Goal: Task Accomplishment & Management: Use online tool/utility

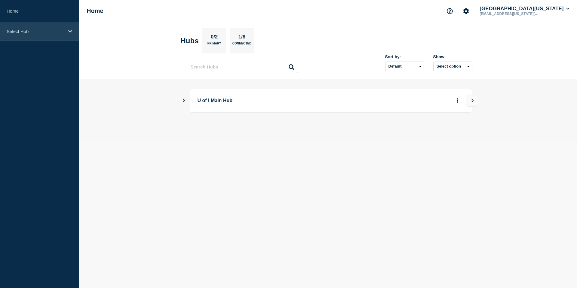
click at [55, 29] on p "Select Hub" at bounding box center [36, 31] width 58 height 5
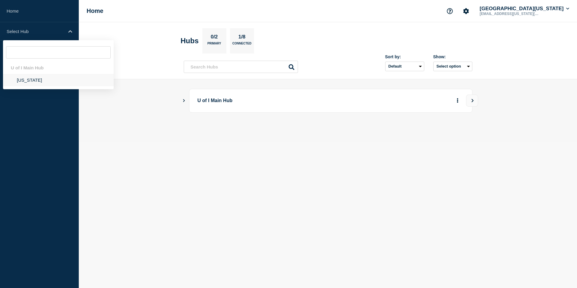
click at [20, 84] on li "[US_STATE]" at bounding box center [58, 80] width 111 height 12
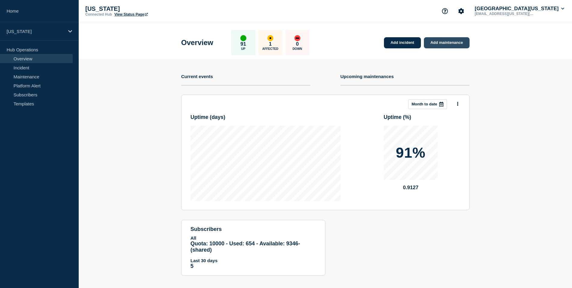
click at [443, 40] on link "Add maintenance" at bounding box center [447, 42] width 46 height 11
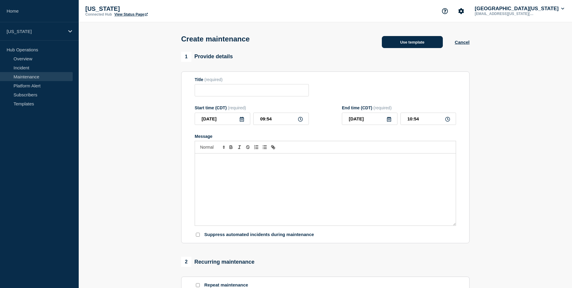
click at [407, 41] on button "Use template" at bounding box center [412, 42] width 61 height 12
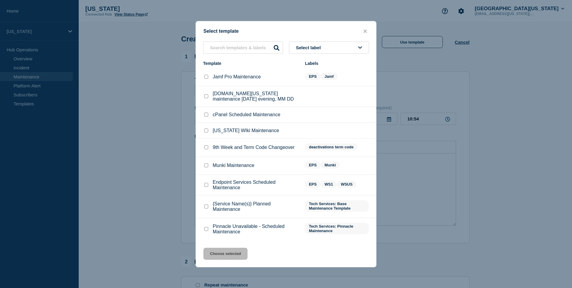
click at [205, 187] on input "Endpoint Services Scheduled Maintenance checkbox" at bounding box center [206, 185] width 4 height 4
checkbox input "true"
click at [234, 260] on button "Choose selected" at bounding box center [225, 254] width 44 height 12
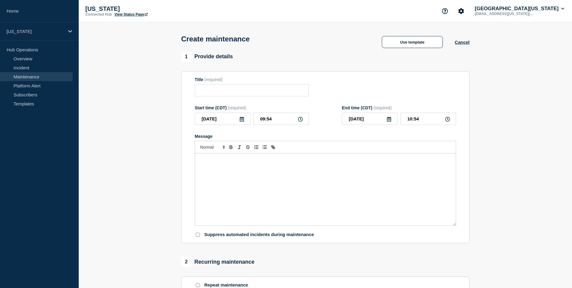
type input "Endpoint Services Scheduled Maintenance"
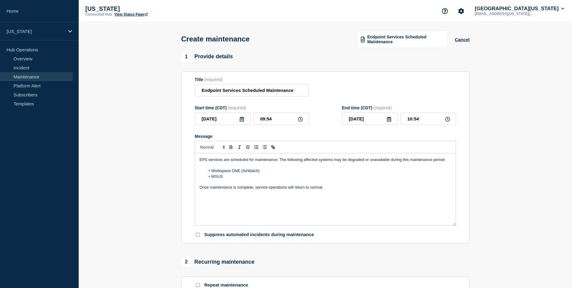
click at [242, 122] on icon at bounding box center [241, 119] width 5 height 5
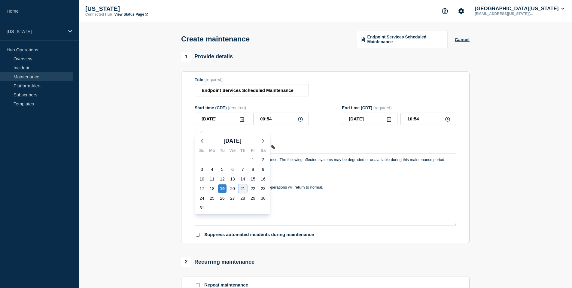
click at [244, 190] on div "21" at bounding box center [243, 188] width 8 height 8
type input "2025-08-21"
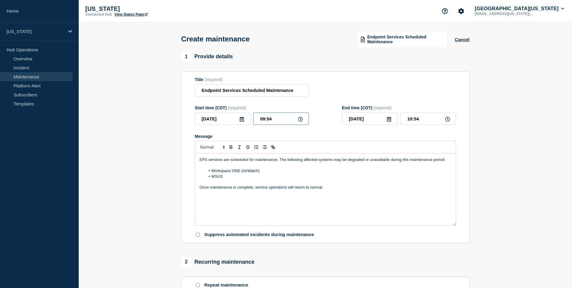
drag, startPoint x: 277, startPoint y: 121, endPoint x: 246, endPoint y: 121, distance: 30.9
click at [246, 121] on div "2025-08-21 09:54" at bounding box center [252, 119] width 114 height 12
type input "07:00"
click at [417, 125] on input "08:00" at bounding box center [429, 119] width 56 height 12
type input "08:30"
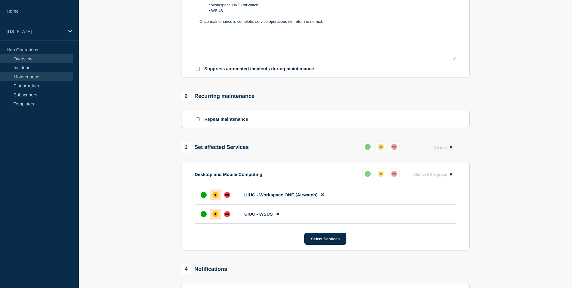
scroll to position [167, 0]
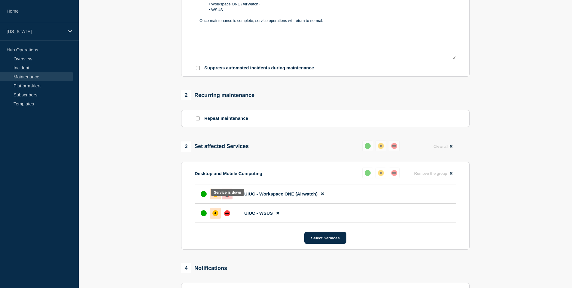
click at [225, 195] on div "down" at bounding box center [227, 193] width 4 height 1
click at [229, 216] on div "down" at bounding box center [227, 213] width 6 height 6
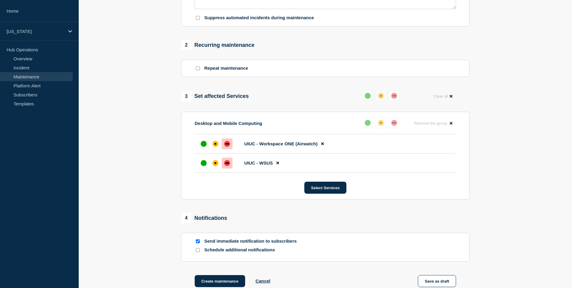
scroll to position [288, 0]
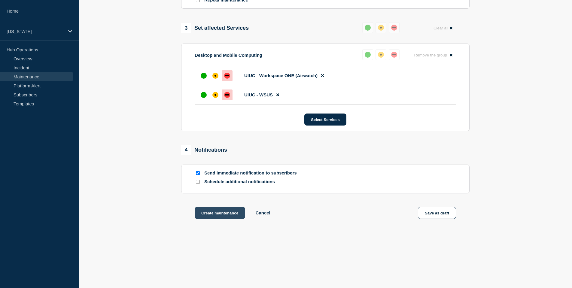
click at [221, 219] on button "Create maintenance" at bounding box center [220, 213] width 50 height 12
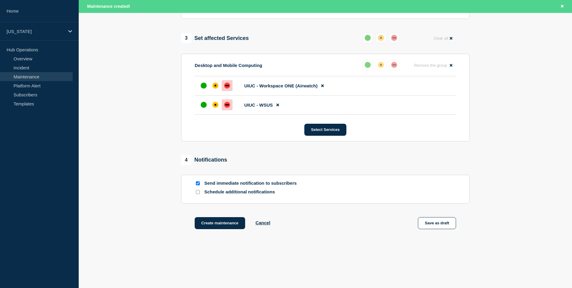
scroll to position [301, 0]
